Goal: Find contact information: Find contact information

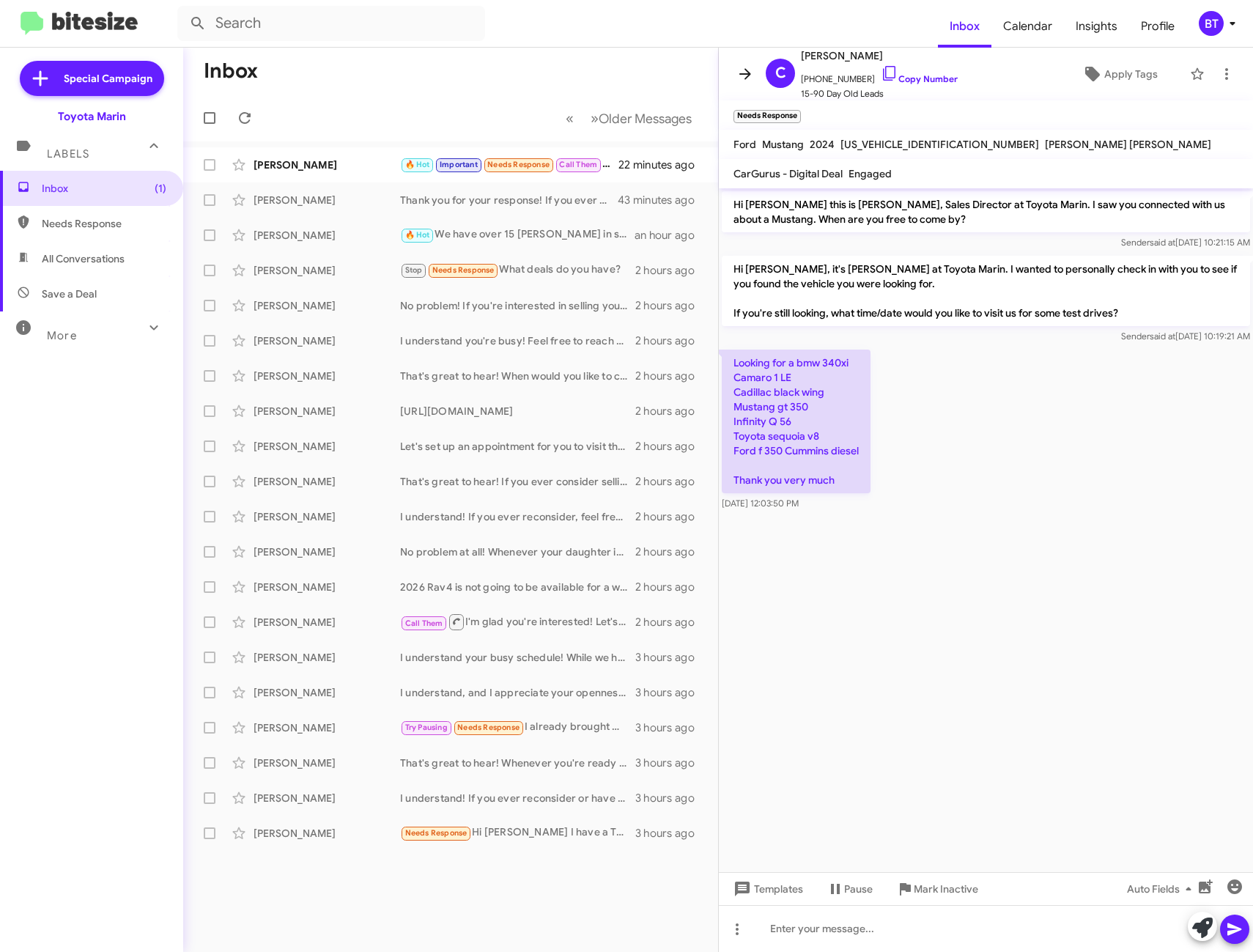
click at [745, 71] on icon at bounding box center [745, 74] width 18 height 18
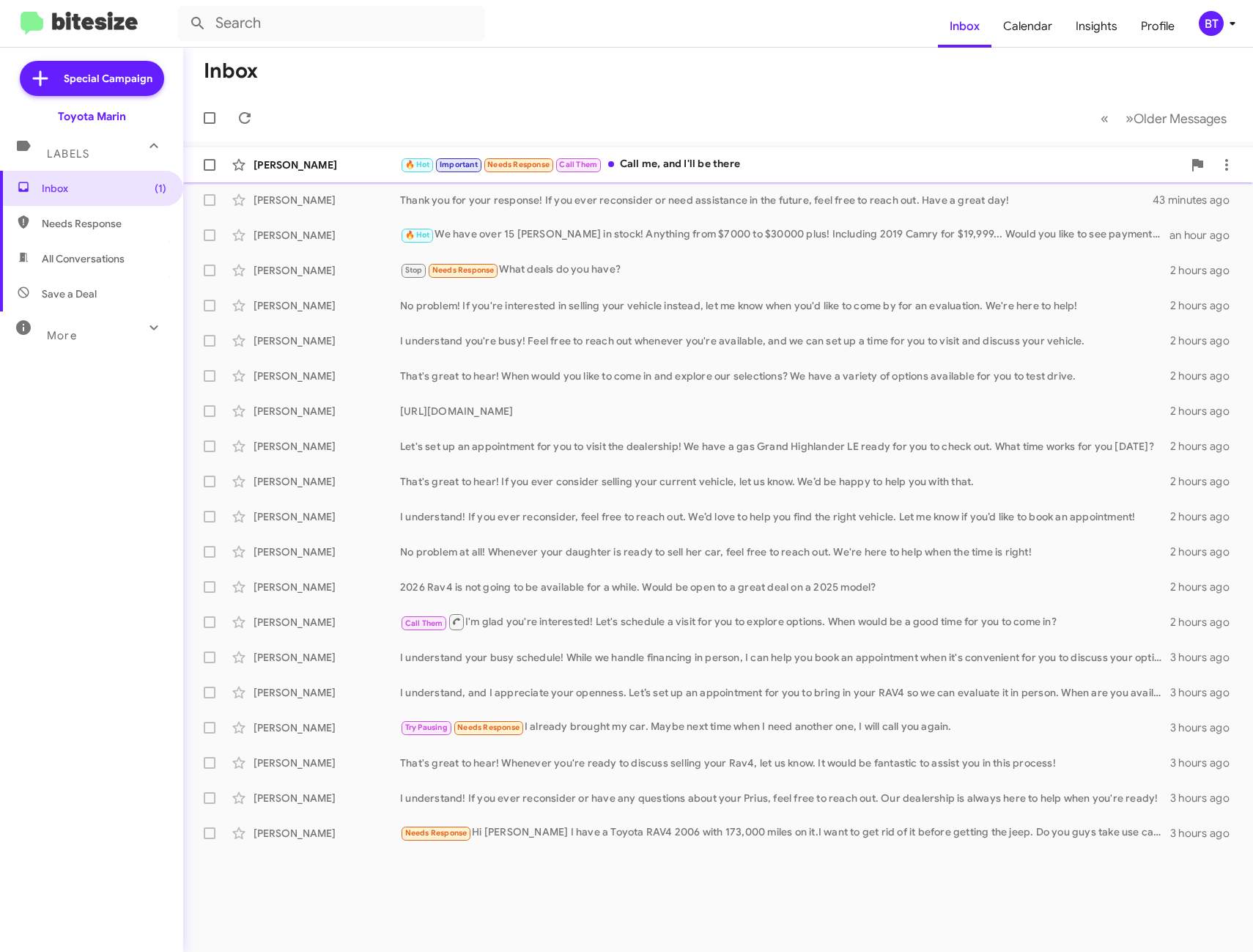
click at [769, 158] on div "🔥 Hot Important Needs Response Call Them Call me, and I'll be there" at bounding box center [791, 164] width 782 height 17
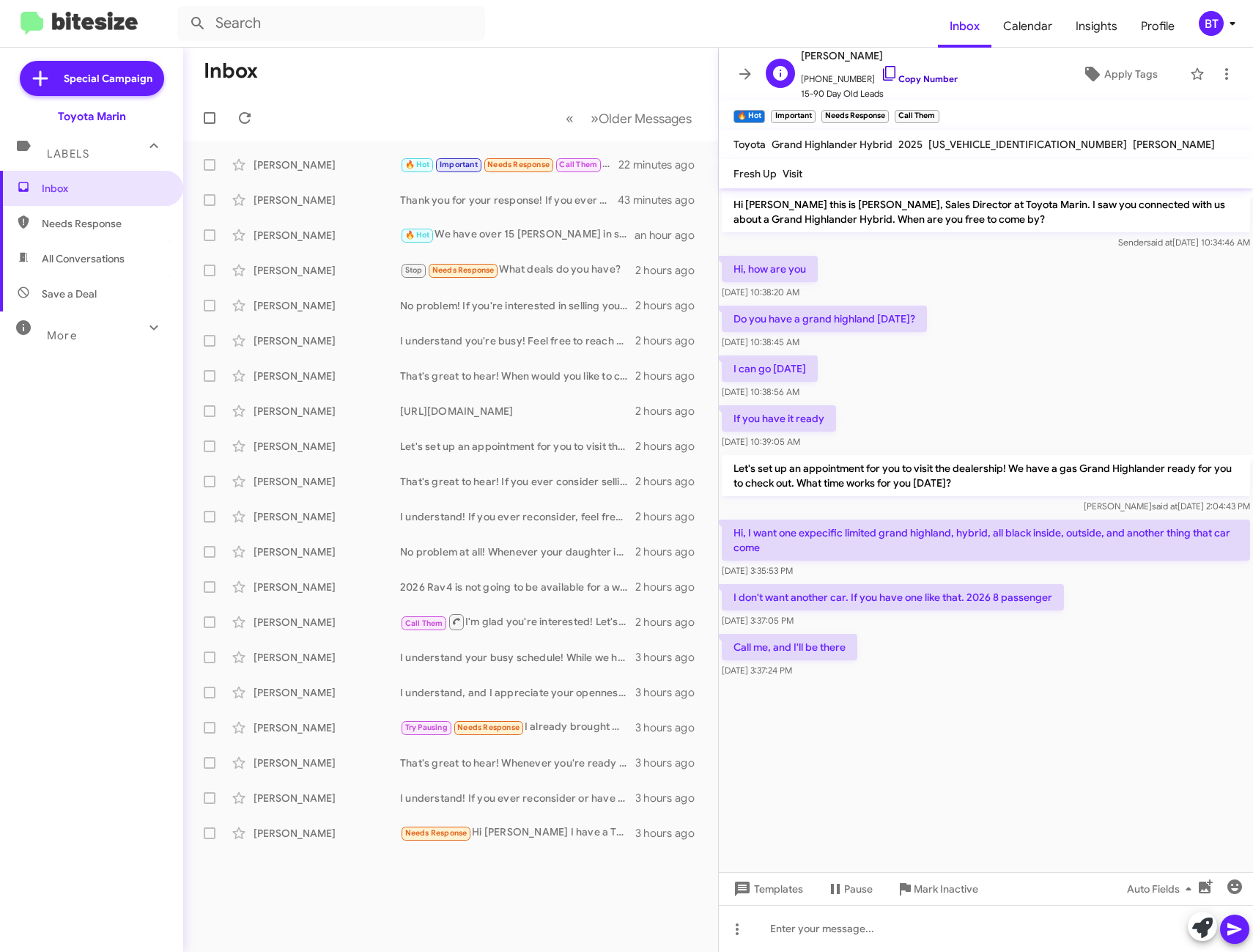
click at [931, 78] on link "Copy Number" at bounding box center [919, 78] width 77 height 11
click at [743, 81] on icon at bounding box center [745, 74] width 18 height 18
